Goal: Transaction & Acquisition: Purchase product/service

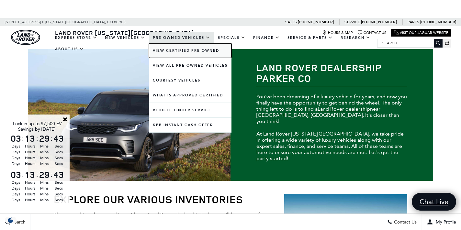
click at [175, 49] on link "View Certified Pre-Owned" at bounding box center [190, 50] width 82 height 15
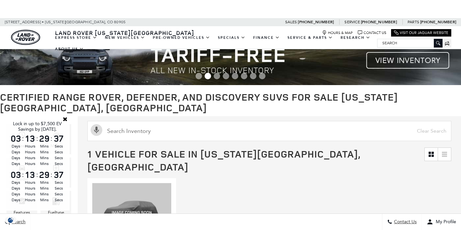
scroll to position [97, 0]
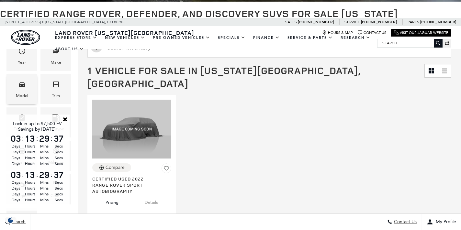
click at [16, 92] on div "Model" at bounding box center [22, 95] width 12 height 7
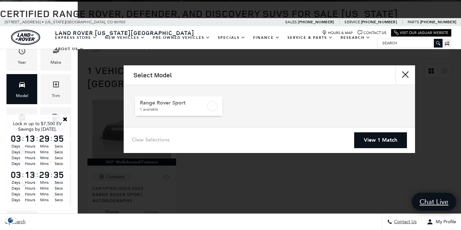
scroll to position [0, 0]
click at [212, 104] on label at bounding box center [212, 106] width 10 height 10
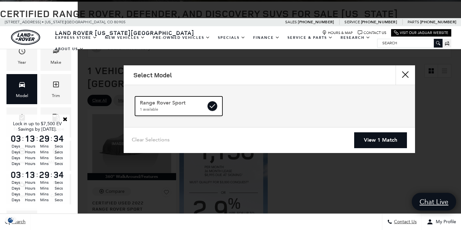
checkbox input "true"
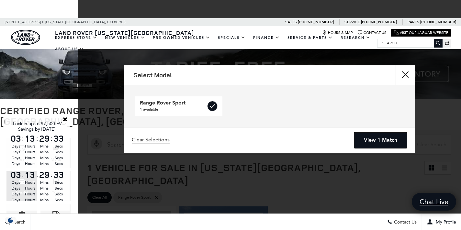
click at [398, 137] on link "View 1 Match" at bounding box center [380, 140] width 53 height 16
